Goal: Transaction & Acquisition: Purchase product/service

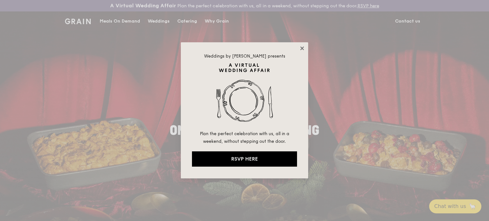
click at [302, 48] on icon at bounding box center [301, 47] width 3 height 3
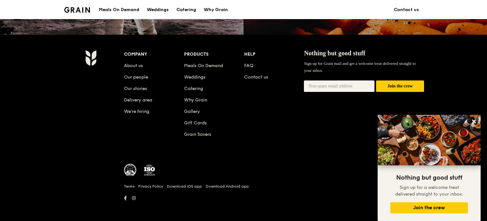
scroll to position [639, 0]
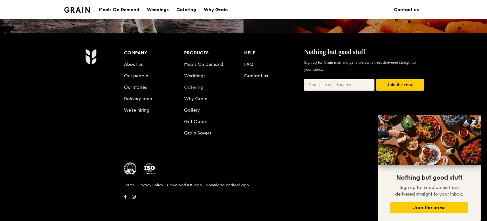
click at [198, 86] on link "Catering" at bounding box center [193, 87] width 19 height 5
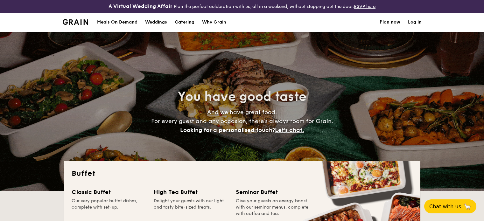
select select
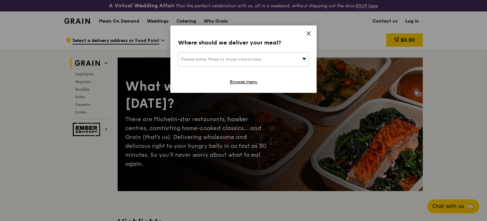
click at [249, 58] on span "Please enter three or more characters" at bounding box center [221, 59] width 80 height 5
click at [230, 59] on input "search" at bounding box center [243, 59] width 130 height 14
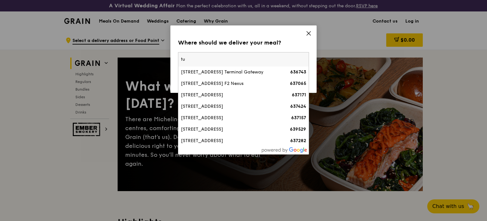
type input "t"
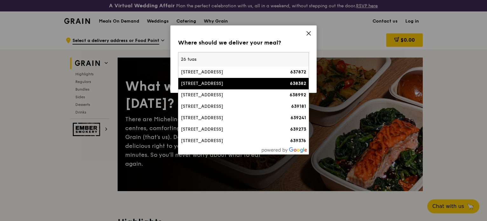
type input "26 tuas"
click at [234, 85] on div "26 Tuas West Road" at bounding box center [228, 83] width 94 height 6
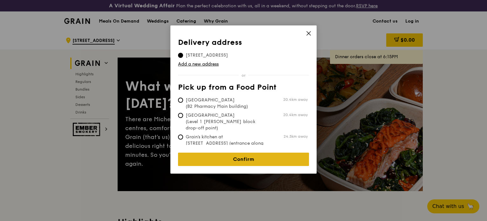
click at [251, 153] on link "Confirm" at bounding box center [243, 159] width 131 height 13
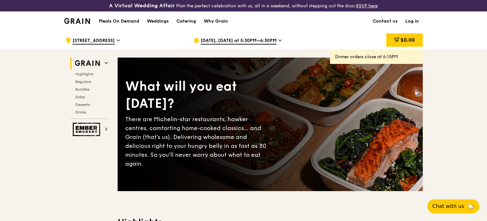
click at [279, 40] on icon at bounding box center [280, 41] width 3 height 6
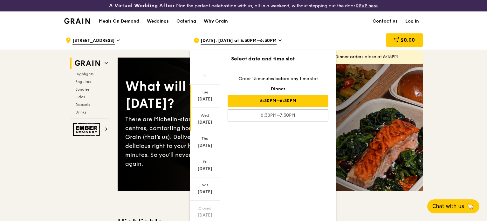
click at [206, 118] on div "Wed Sep 24" at bounding box center [205, 119] width 30 height 23
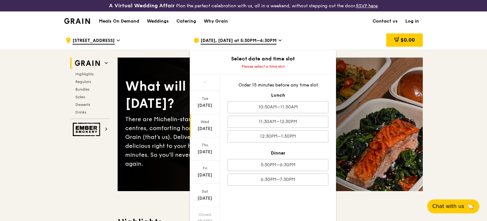
click at [203, 128] on div "Sep 24" at bounding box center [205, 129] width 28 height 6
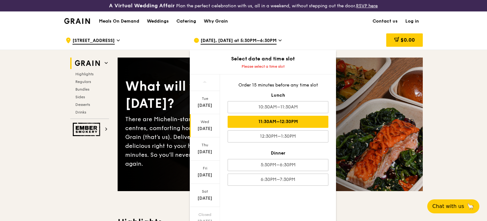
click at [311, 121] on div "11:30AM–12:30PM" at bounding box center [278, 122] width 101 height 12
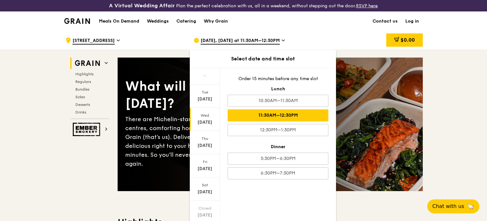
click at [280, 113] on div "11:30AM–12:30PM" at bounding box center [278, 115] width 101 height 12
click at [336, 34] on div "$0.00" at bounding box center [372, 40] width 102 height 19
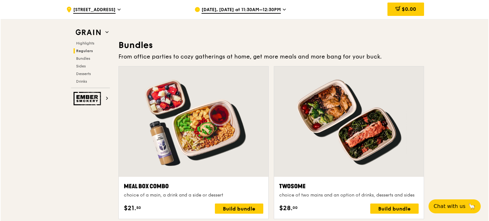
scroll to position [919, 0]
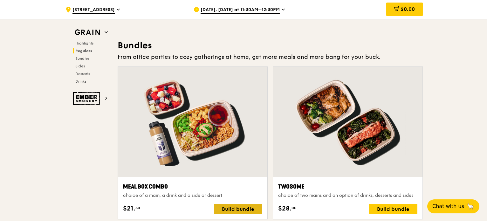
click at [232, 209] on div "Build bundle" at bounding box center [238, 209] width 48 height 10
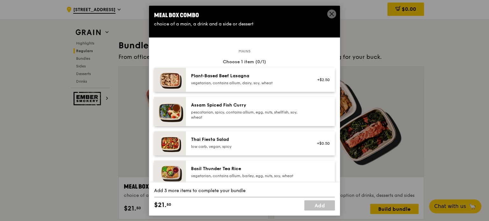
scroll to position [0, 0]
click at [270, 113] on div "pescatarian, spicy, contains allium, egg, nuts, shellfish, soy, wheat" at bounding box center [248, 114] width 114 height 10
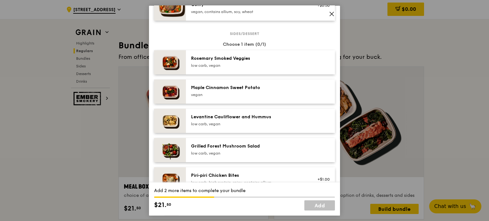
scroll to position [317, 0]
click at [247, 61] on div "Rosemary Smoked Veggies low carb, vegan" at bounding box center [248, 61] width 114 height 13
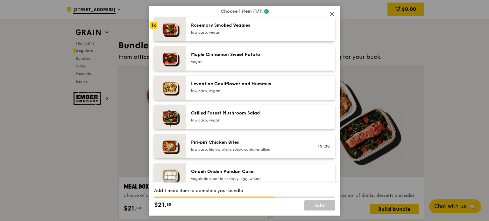
scroll to position [350, 0]
click at [236, 149] on div "low carb, high protein, spicy, contains allium" at bounding box center [248, 148] width 114 height 5
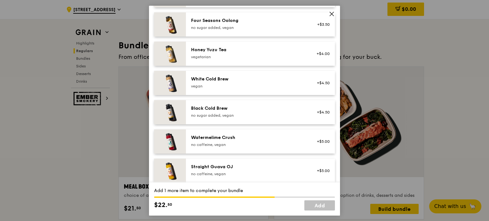
scroll to position [772, 0]
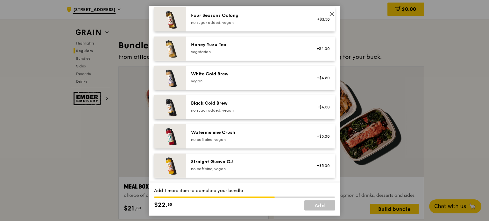
click at [259, 46] on div "Honey Yuzu Tea" at bounding box center [248, 44] width 114 height 6
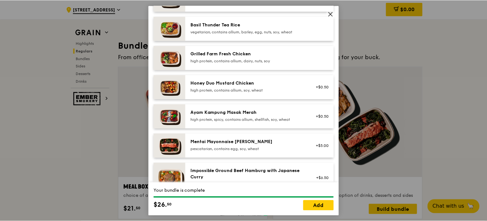
scroll to position [136, 0]
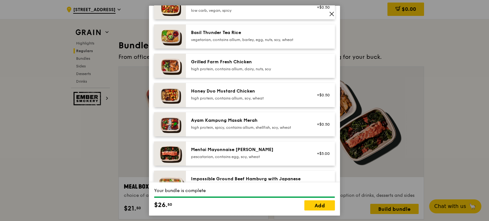
click at [332, 16] on icon at bounding box center [332, 14] width 6 height 6
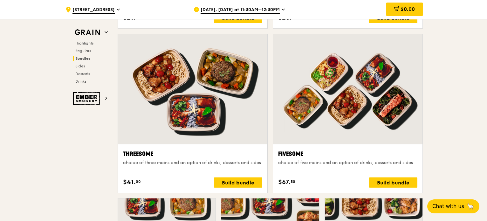
scroll to position [1110, 0]
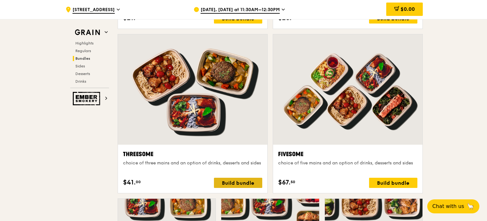
click at [247, 180] on div "Build bundle" at bounding box center [238, 183] width 48 height 10
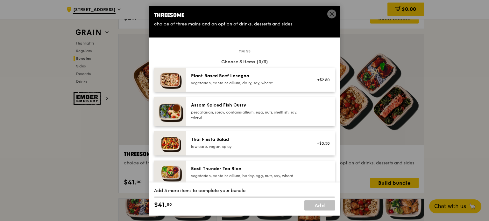
click at [240, 112] on div "pescatarian, spicy, contains allium, egg, nuts, shellfish, soy, wheat" at bounding box center [248, 114] width 114 height 10
click at [331, 15] on icon at bounding box center [332, 14] width 6 height 6
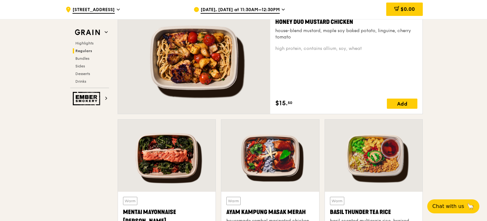
scroll to position [455, 0]
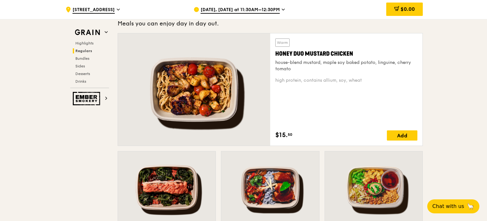
click at [197, 101] on div at bounding box center [194, 89] width 152 height 112
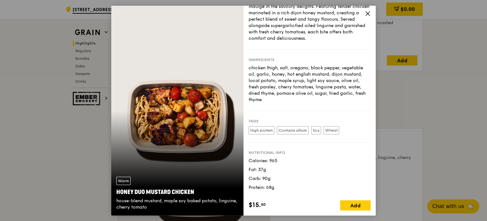
scroll to position [360, 0]
click at [359, 202] on div "Add" at bounding box center [355, 205] width 31 height 10
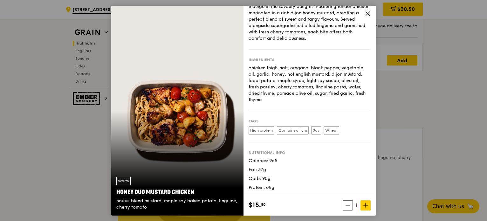
click at [370, 15] on icon at bounding box center [368, 13] width 6 height 6
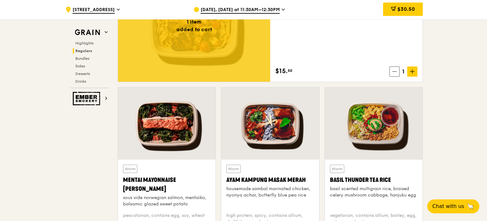
scroll to position [519, 0]
click at [360, 130] on div at bounding box center [374, 123] width 98 height 72
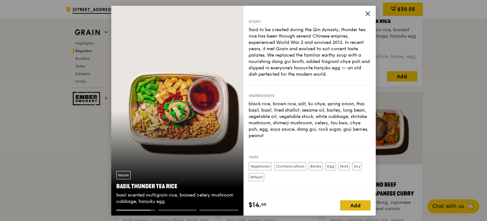
scroll to position [678, 0]
click at [344, 206] on div "Add" at bounding box center [355, 205] width 31 height 10
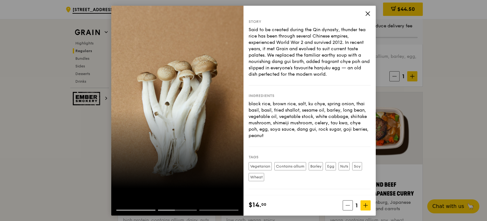
click at [369, 14] on icon at bounding box center [368, 13] width 6 height 6
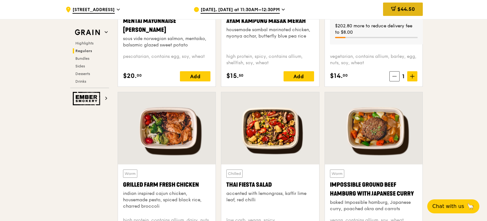
click at [403, 5] on div "$44.50" at bounding box center [403, 9] width 40 height 13
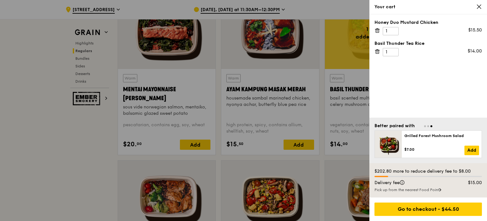
scroll to position [552, 0]
